Goal: Task Accomplishment & Management: Manage account settings

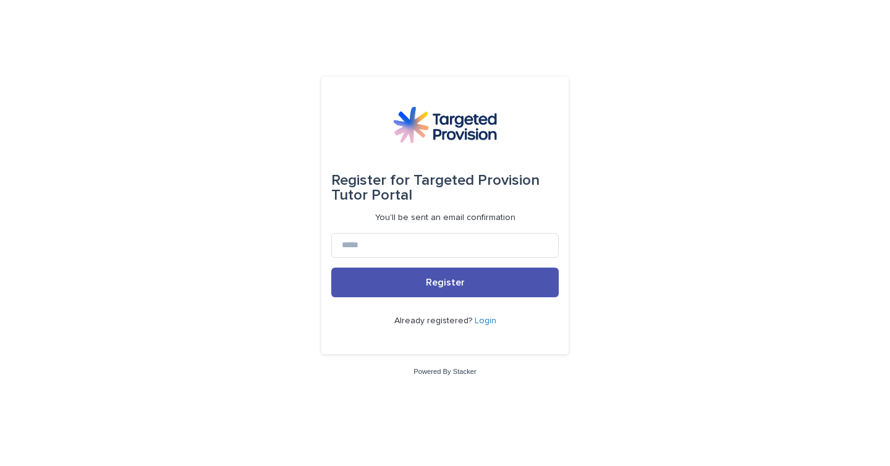
click at [481, 324] on link "Login" at bounding box center [485, 320] width 22 height 9
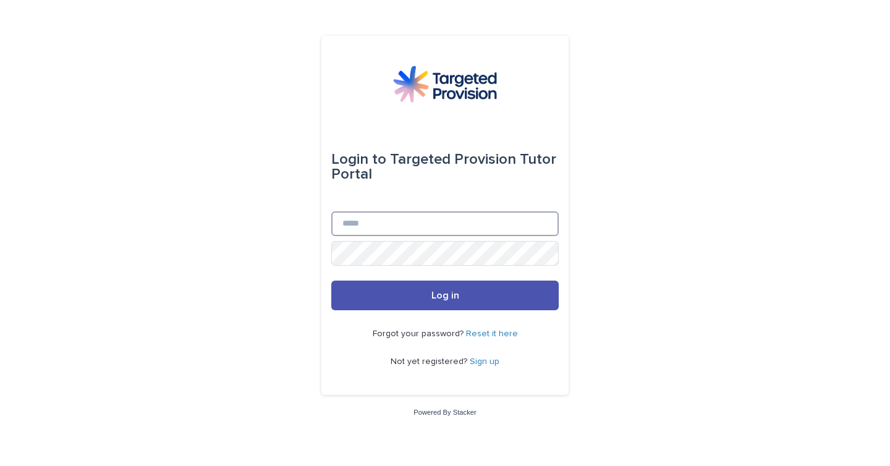
click at [411, 226] on input "Email" at bounding box center [444, 223] width 227 height 25
type input "**********"
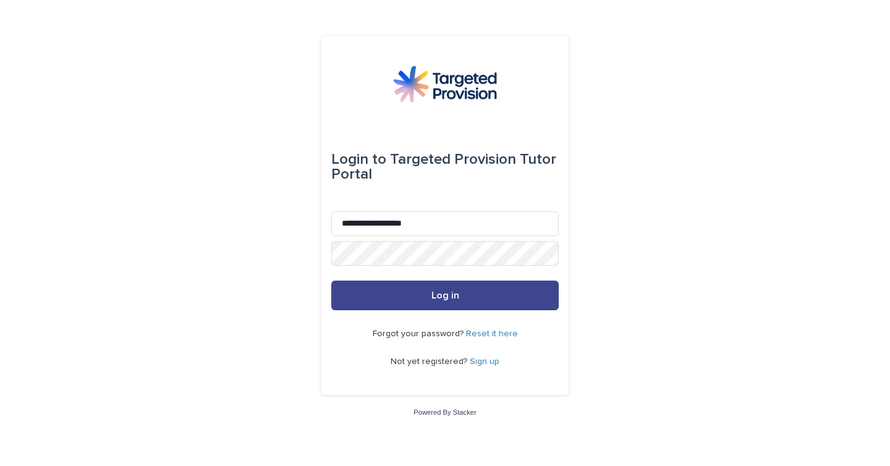
click at [474, 291] on button "Log in" at bounding box center [444, 295] width 227 height 30
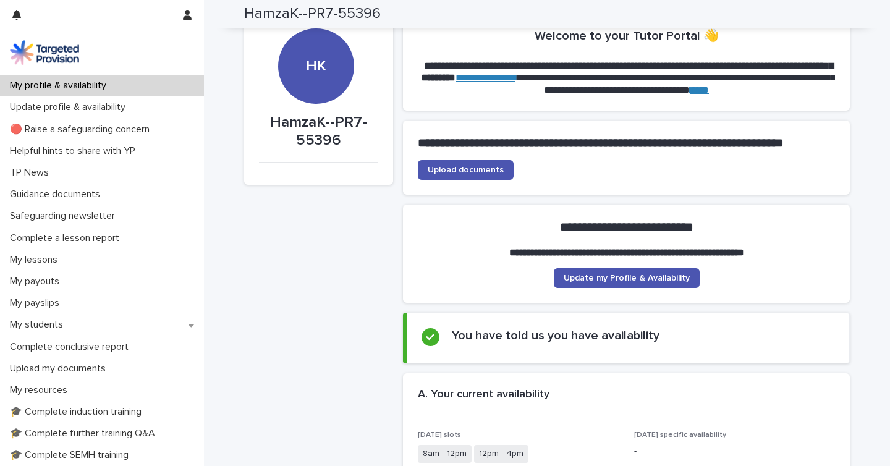
scroll to position [25, 0]
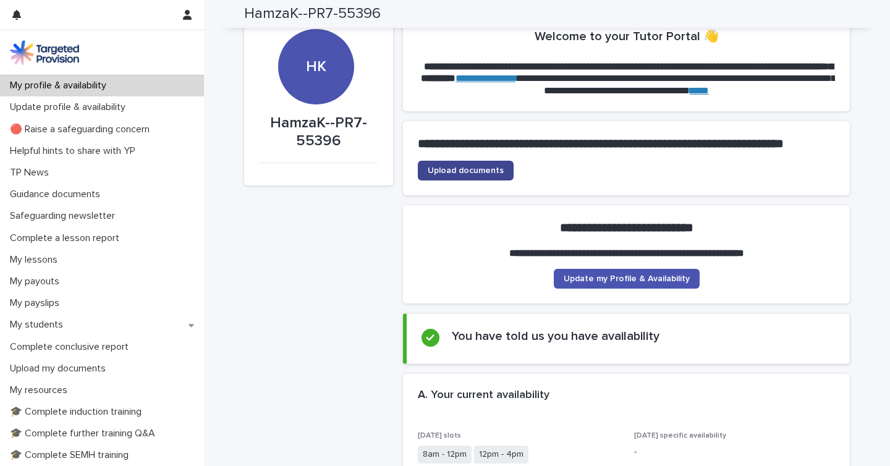
click at [486, 175] on span "Upload documents" at bounding box center [465, 170] width 76 height 9
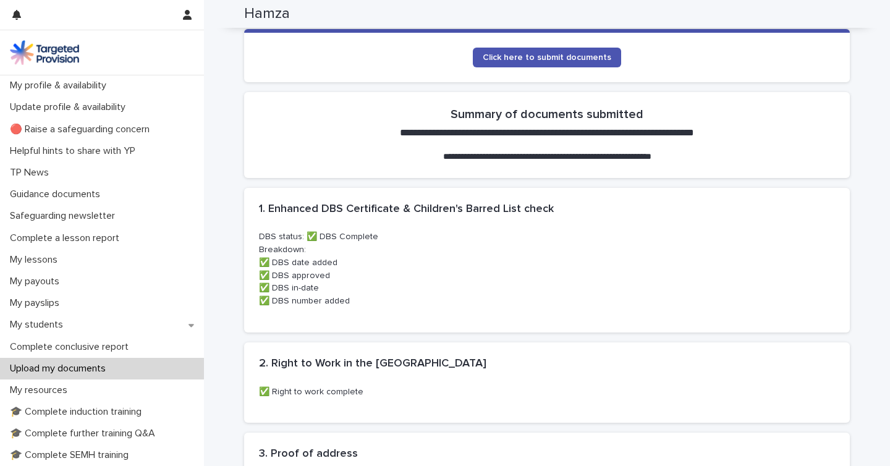
scroll to position [264, 0]
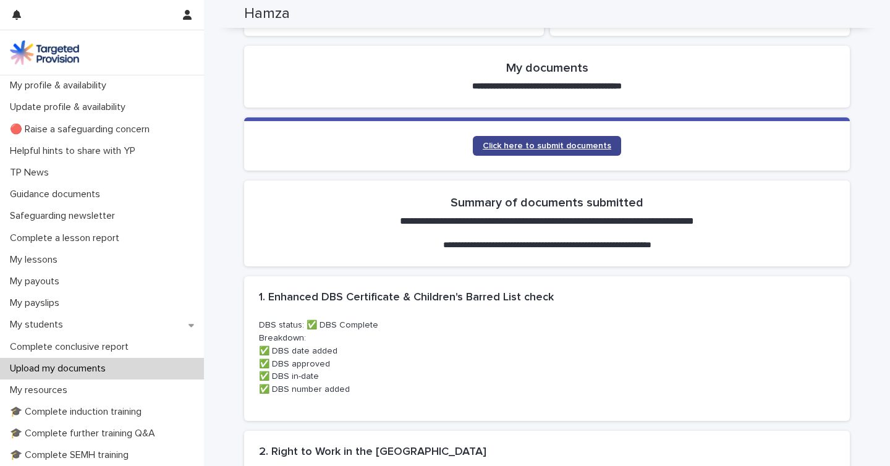
click at [533, 149] on span "Click here to submit documents" at bounding box center [546, 145] width 128 height 9
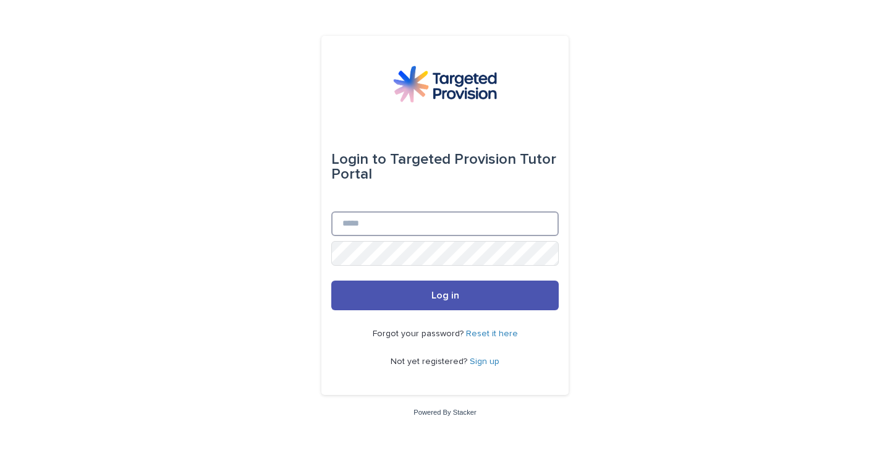
click at [403, 232] on input "Email" at bounding box center [444, 223] width 227 height 25
type input "**********"
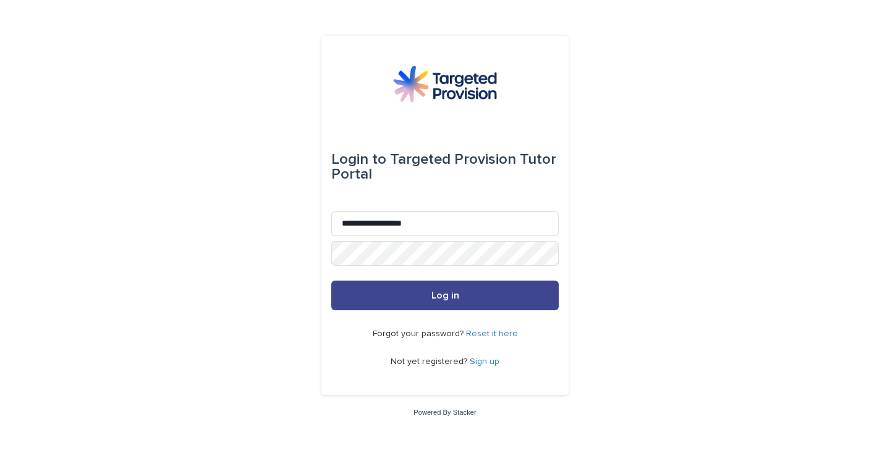
click at [434, 297] on span "Log in" at bounding box center [445, 295] width 28 height 10
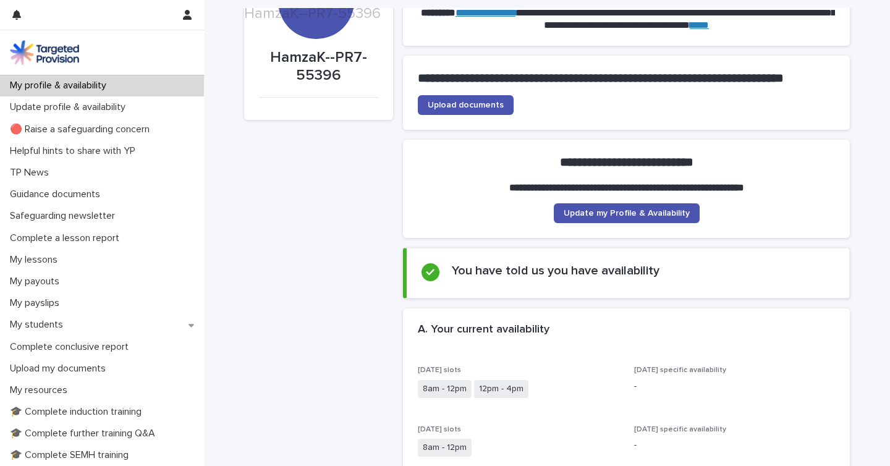
scroll to position [152, 0]
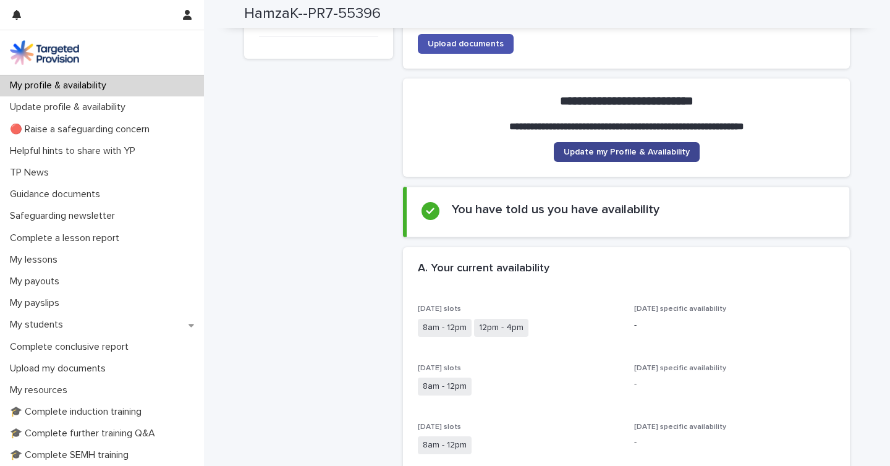
click at [595, 156] on span "Update my Profile & Availability" at bounding box center [626, 152] width 126 height 9
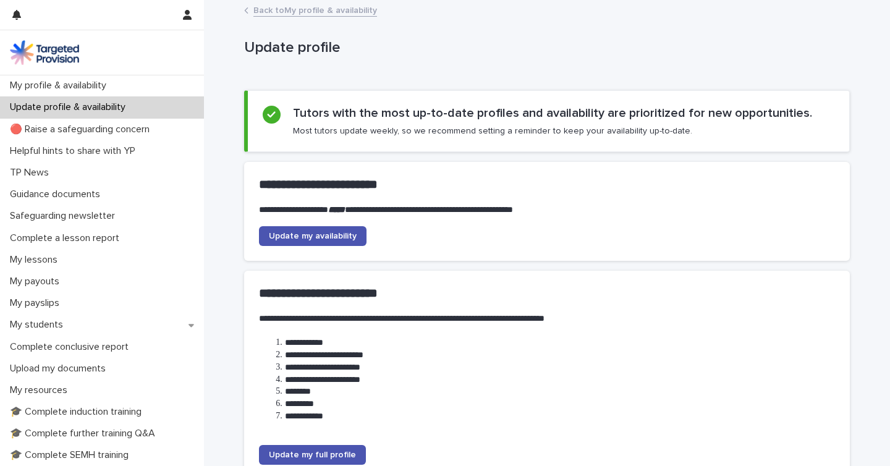
scroll to position [120, 0]
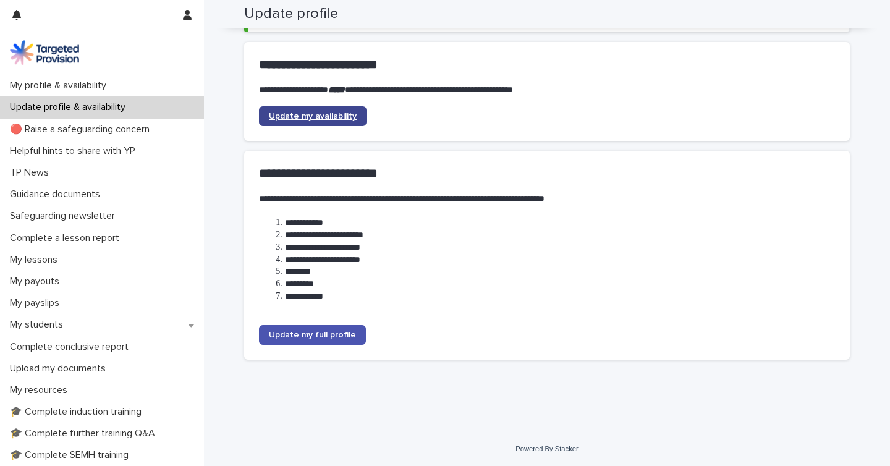
click at [329, 117] on span "Update my availability" at bounding box center [313, 116] width 88 height 9
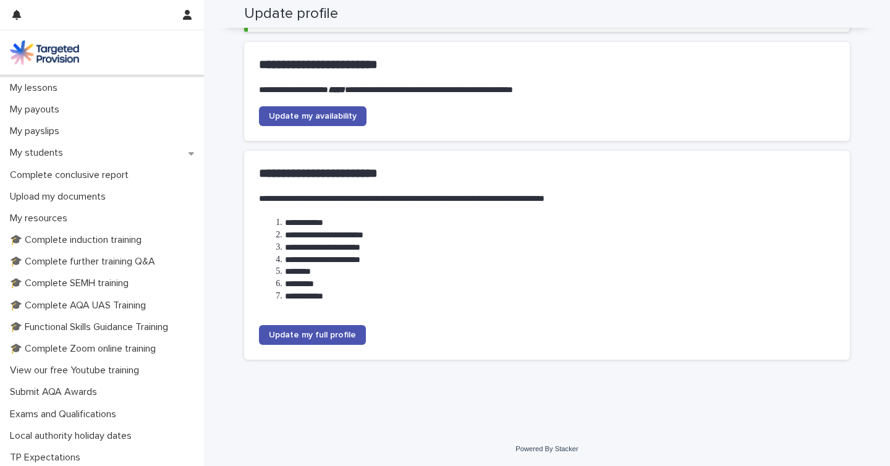
scroll to position [0, 0]
